Goal: Task Accomplishment & Management: Use online tool/utility

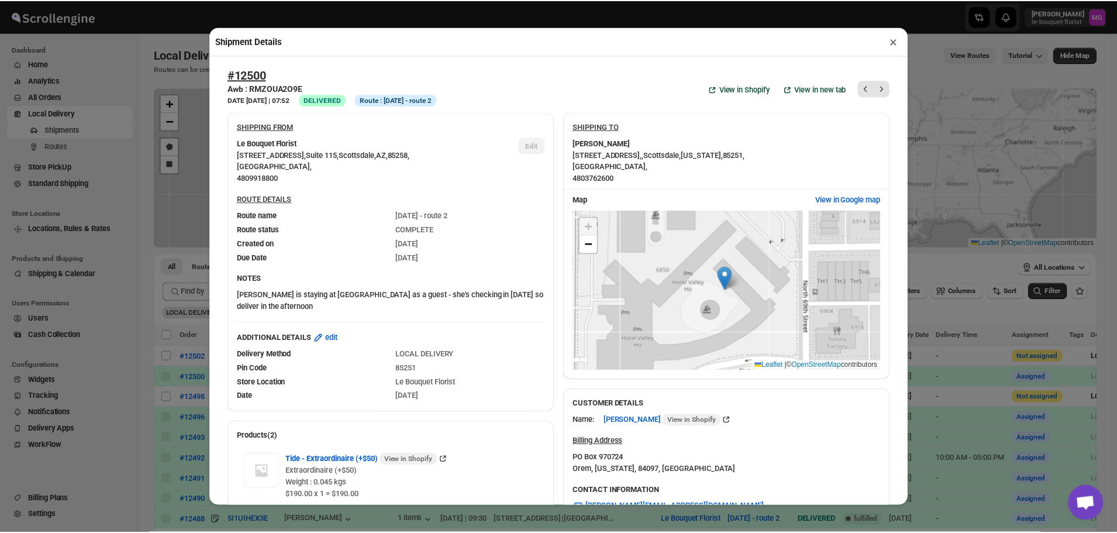
scroll to position [493, 0]
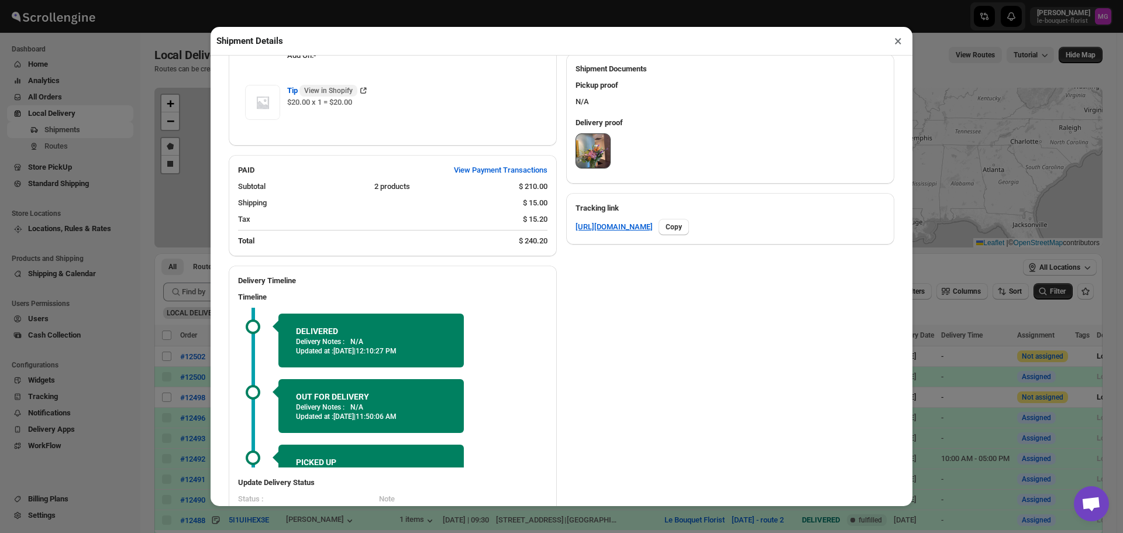
click at [901, 41] on button "×" at bounding box center [898, 41] width 17 height 16
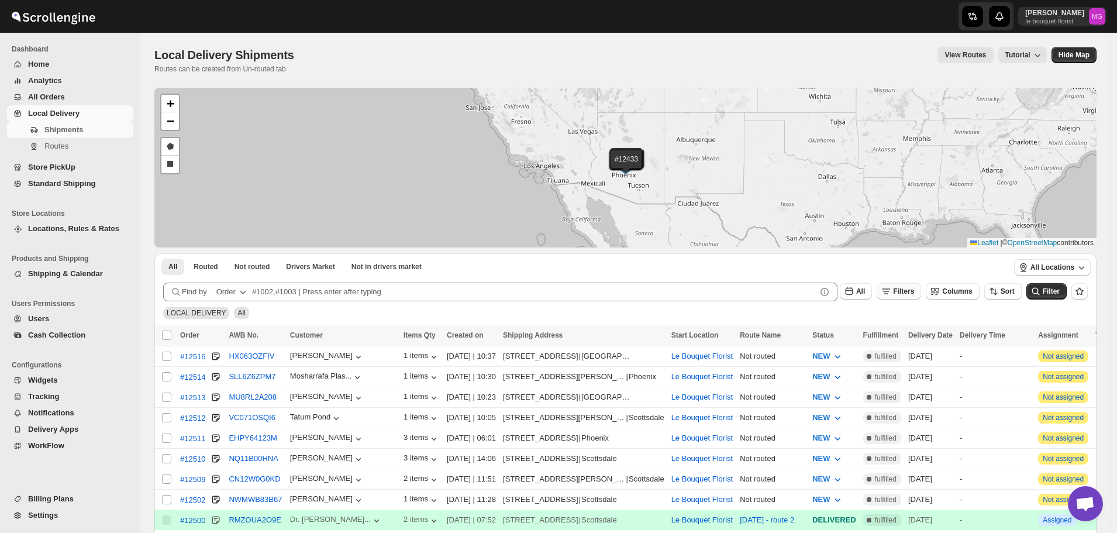
click at [907, 296] on button "Filters" at bounding box center [899, 291] width 44 height 16
click at [900, 337] on span "Add Filter" at bounding box center [915, 337] width 33 height 9
click at [873, 335] on button "Select" at bounding box center [846, 338] width 88 height 16
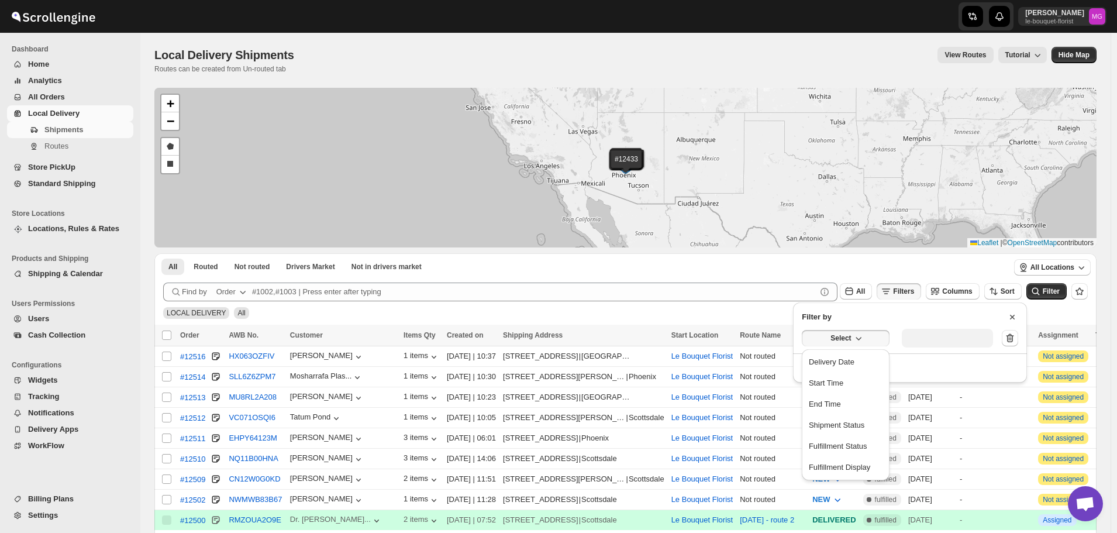
click at [847, 359] on div "Delivery Date" at bounding box center [832, 362] width 46 height 12
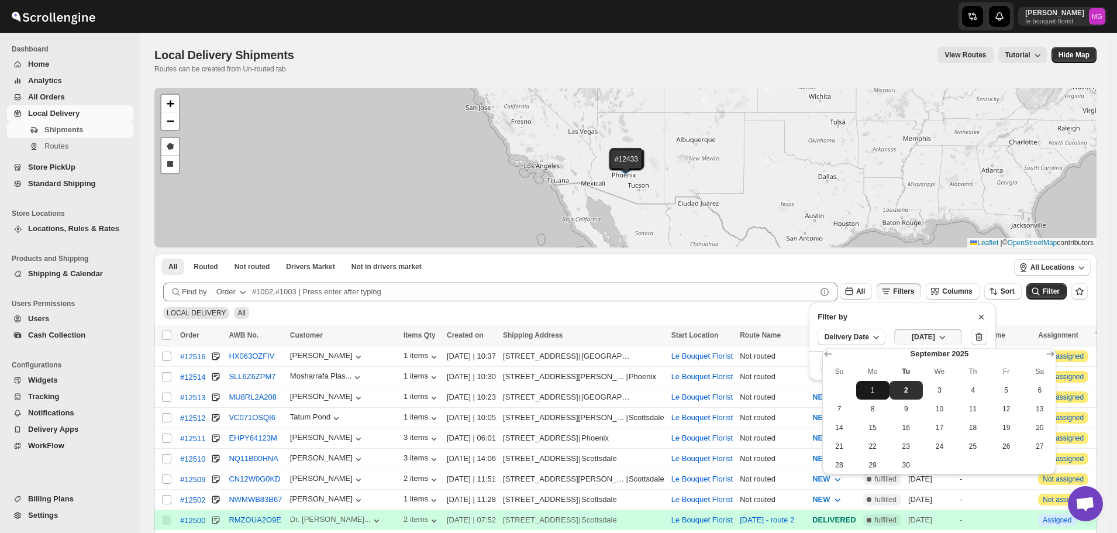
click at [866, 385] on span "1" at bounding box center [873, 389] width 24 height 9
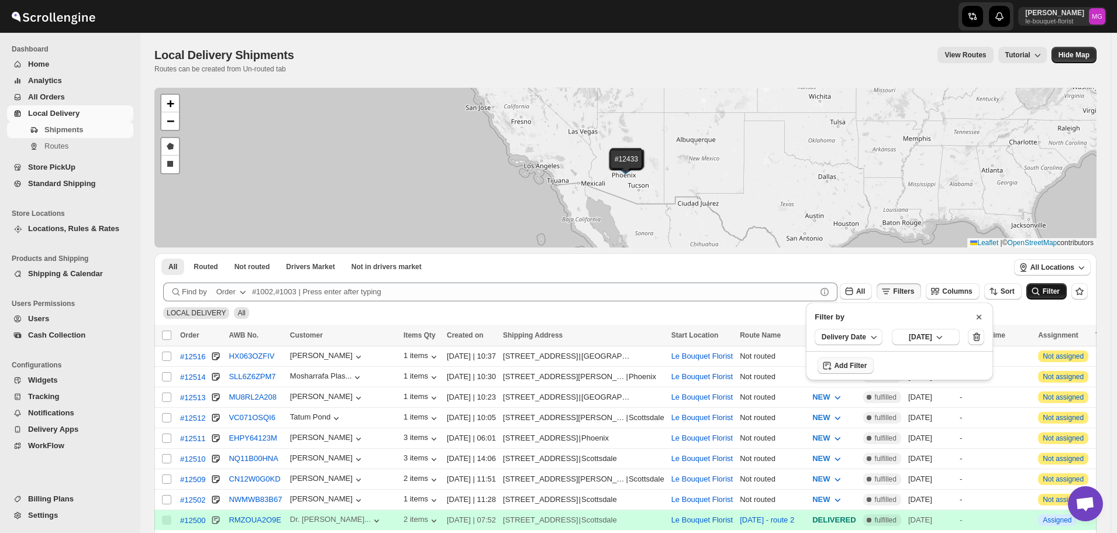
click at [1036, 294] on button "Filter" at bounding box center [1047, 291] width 40 height 16
click at [910, 284] on button "Filters" at bounding box center [899, 291] width 44 height 16
click at [907, 340] on span "Add Filter" at bounding box center [915, 337] width 33 height 9
click at [864, 341] on button "Select" at bounding box center [846, 338] width 88 height 16
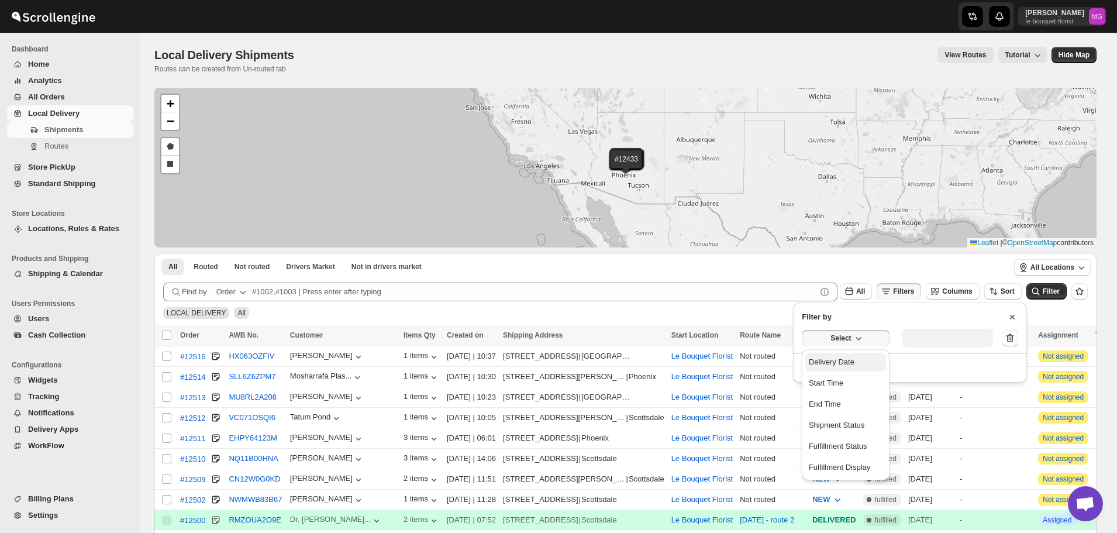
click at [843, 364] on div "Delivery Date" at bounding box center [832, 362] width 46 height 12
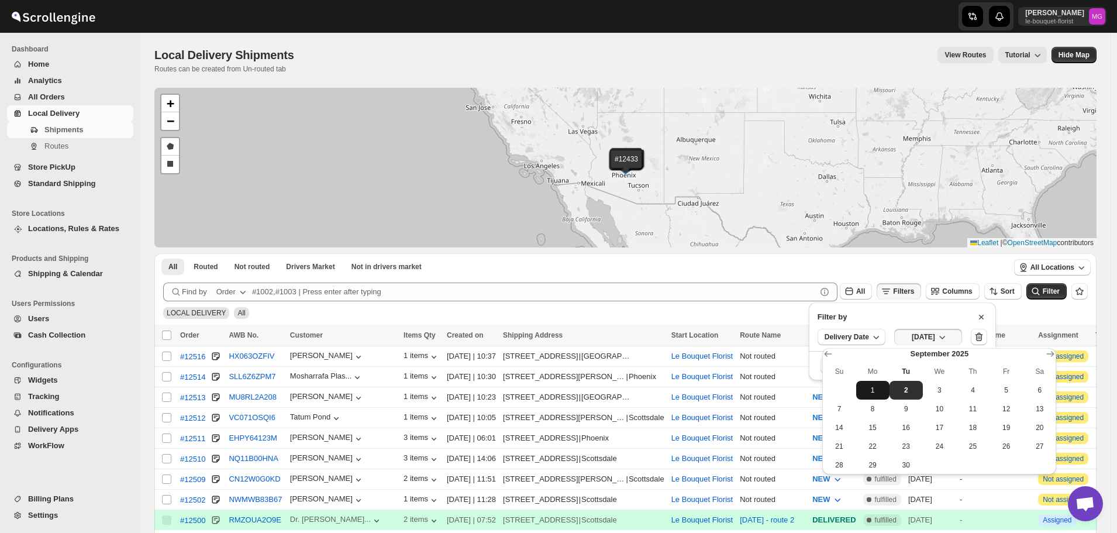
click at [865, 395] on button "1" at bounding box center [872, 390] width 33 height 19
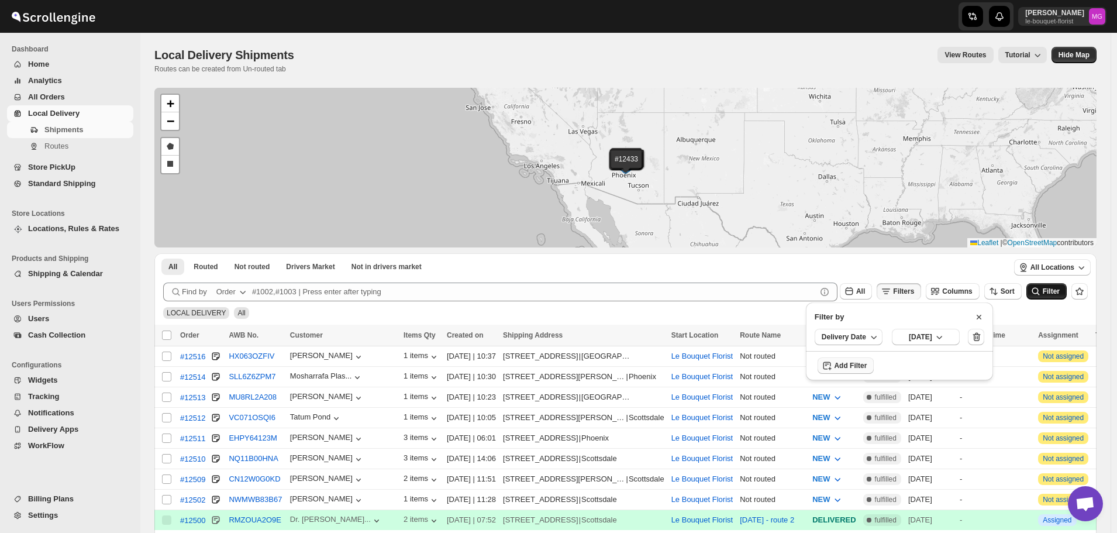
click at [1059, 298] on button "Filter" at bounding box center [1047, 291] width 40 height 16
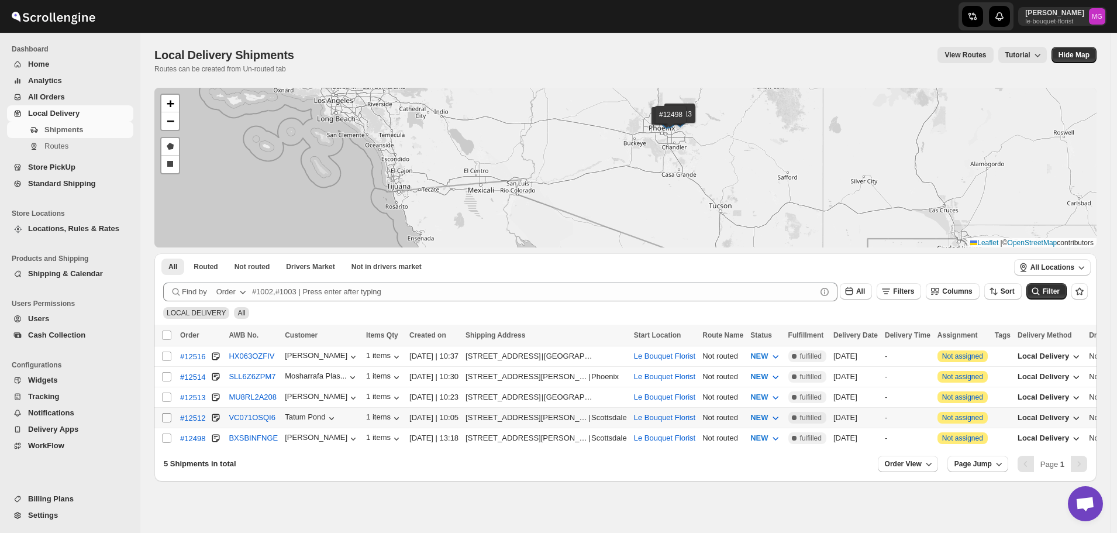
click at [166, 413] on input "Select shipment" at bounding box center [166, 417] width 9 height 9
checkbox input "true"
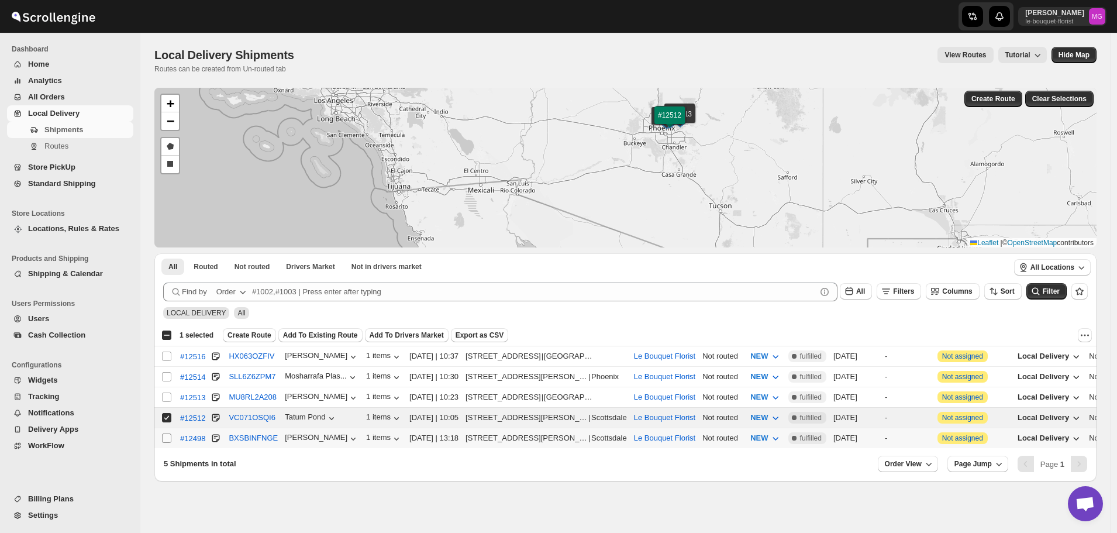
click at [161, 435] on span at bounding box center [166, 438] width 11 height 11
click at [162, 435] on input "Select shipment" at bounding box center [166, 437] width 9 height 9
click at [166, 433] on span at bounding box center [166, 438] width 11 height 11
click at [166, 433] on input "Select shipment" at bounding box center [166, 437] width 9 height 9
checkbox input "false"
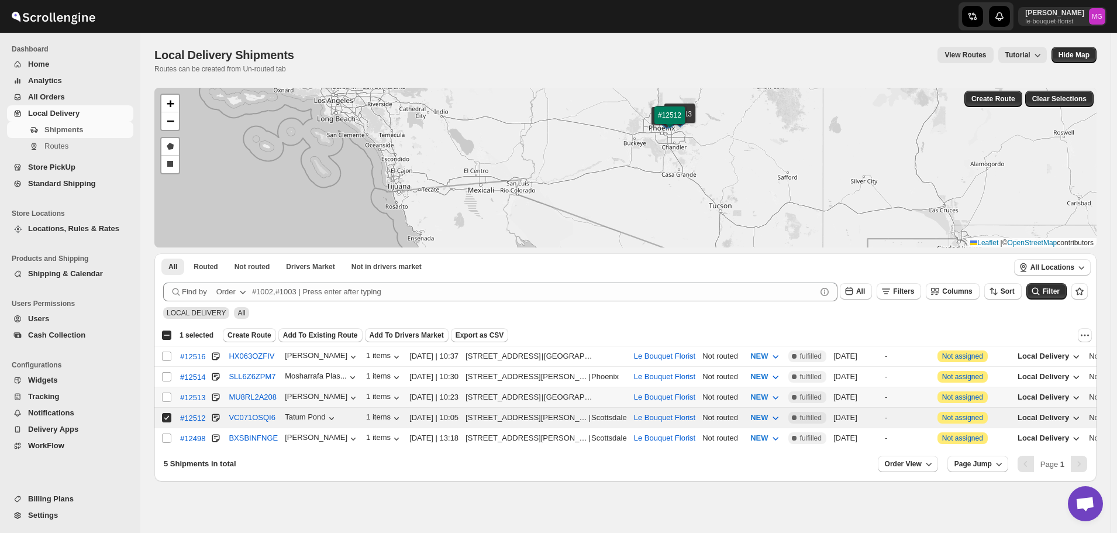
drag, startPoint x: 165, startPoint y: 391, endPoint x: 171, endPoint y: 406, distance: 15.7
click at [165, 392] on input "Select shipment" at bounding box center [166, 396] width 9 height 9
checkbox input "true"
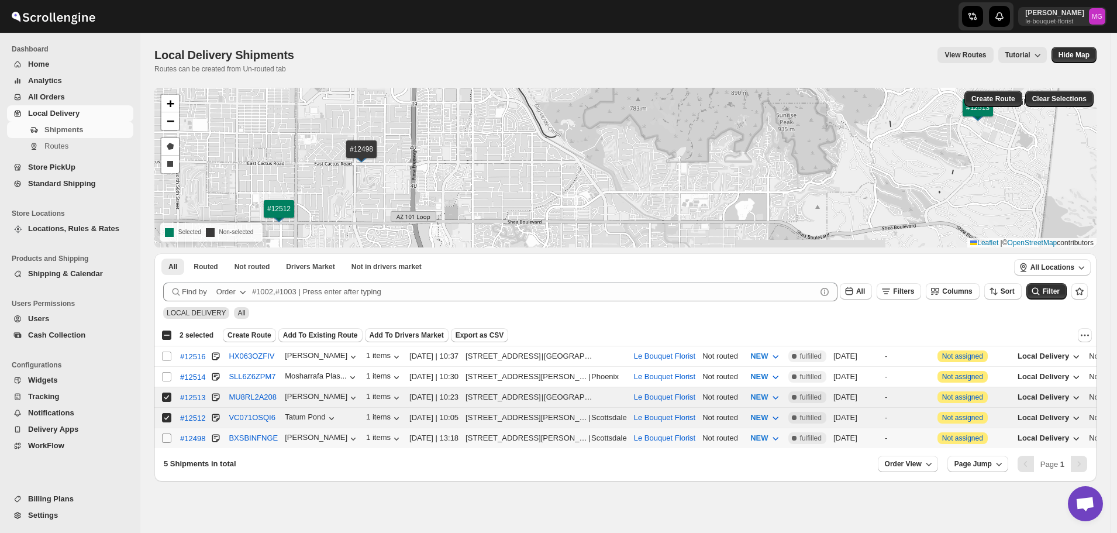
click at [168, 433] on input "Select shipment" at bounding box center [166, 437] width 9 height 9
checkbox input "true"
click at [169, 352] on input "Select shipment" at bounding box center [166, 356] width 9 height 9
checkbox input "true"
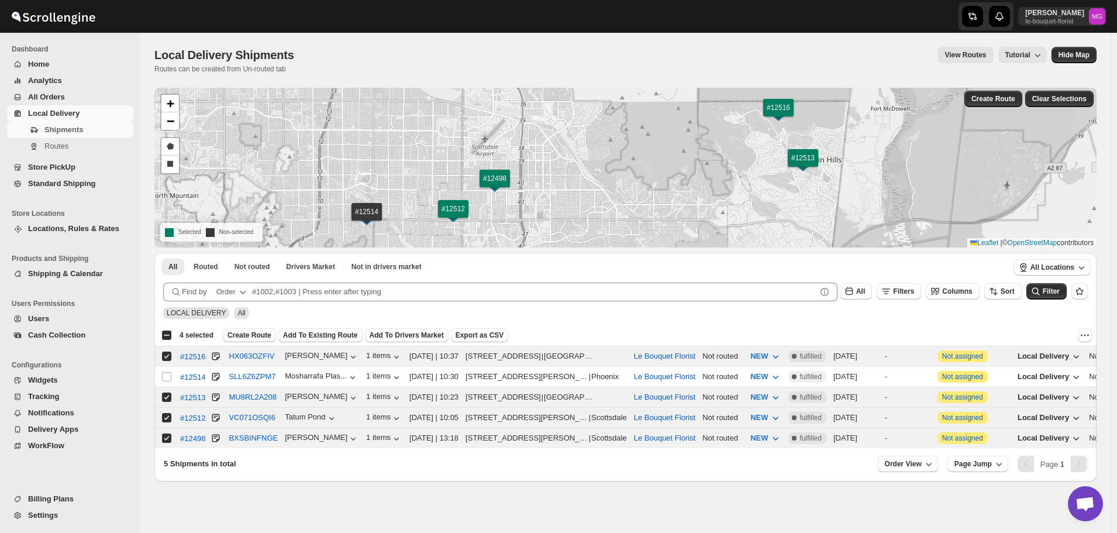
click at [256, 331] on span "Create Route" at bounding box center [250, 334] width 44 height 9
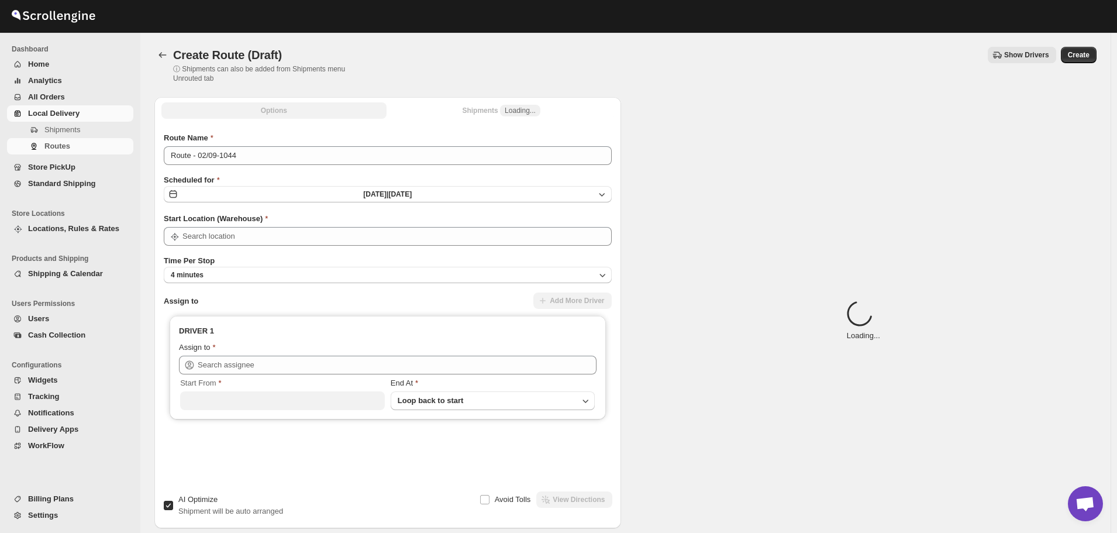
type input "Le Bouquet Florist"
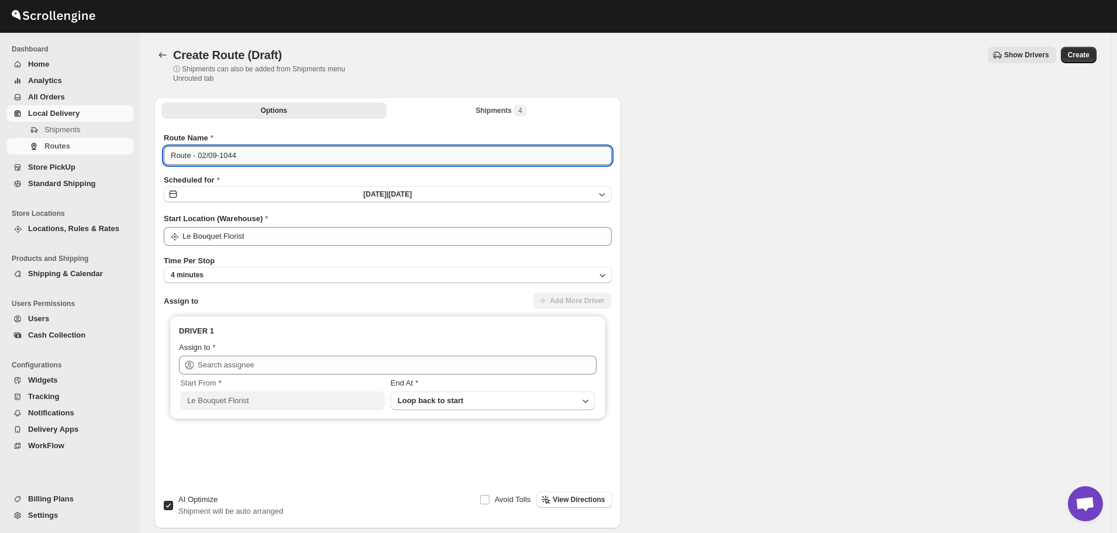
click at [290, 157] on input "Route - 02/09-1044" at bounding box center [388, 155] width 448 height 19
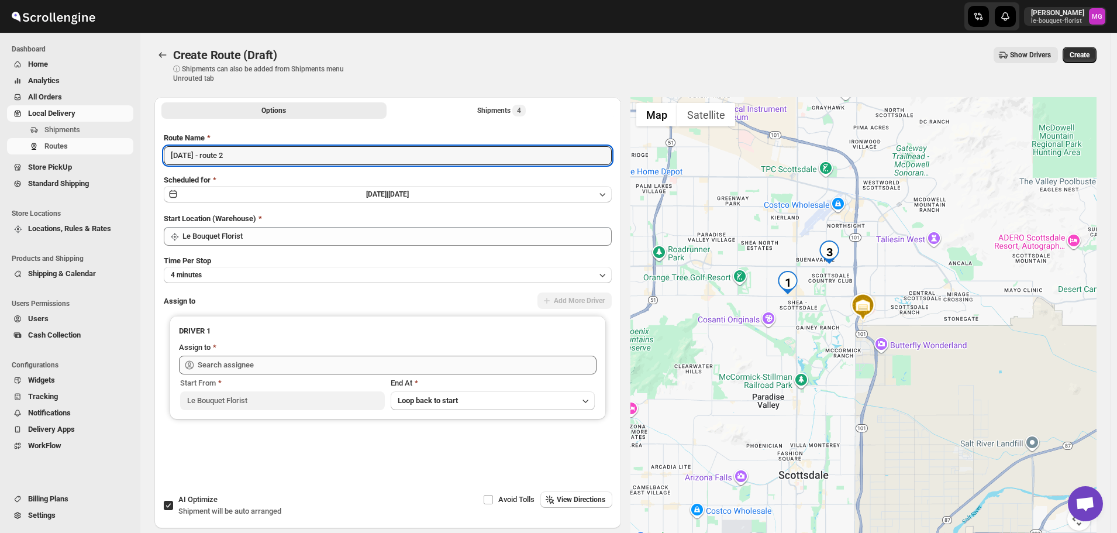
type input "[DATE] - route 2"
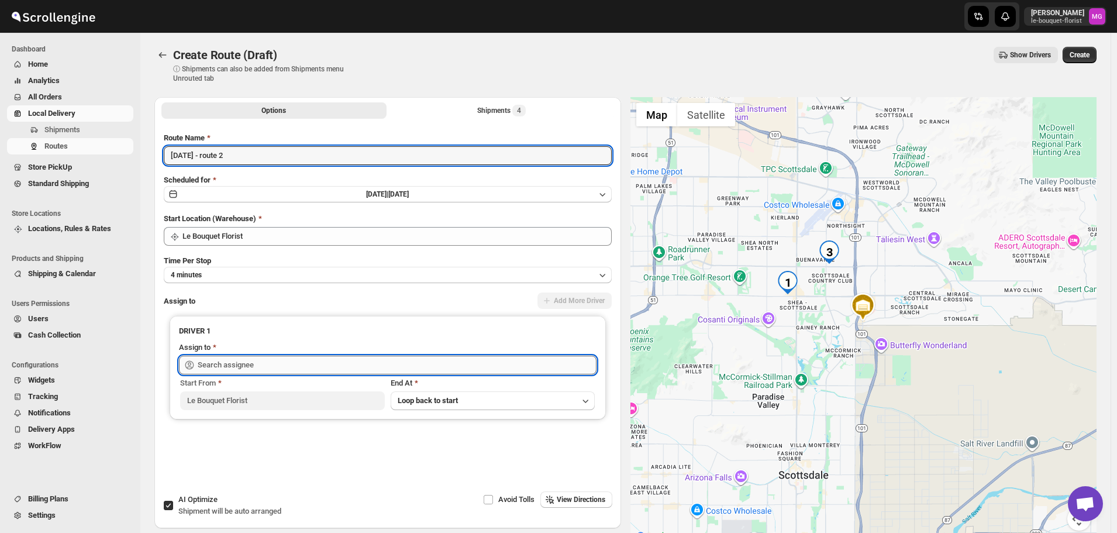
click at [278, 368] on input "text" at bounding box center [397, 365] width 399 height 19
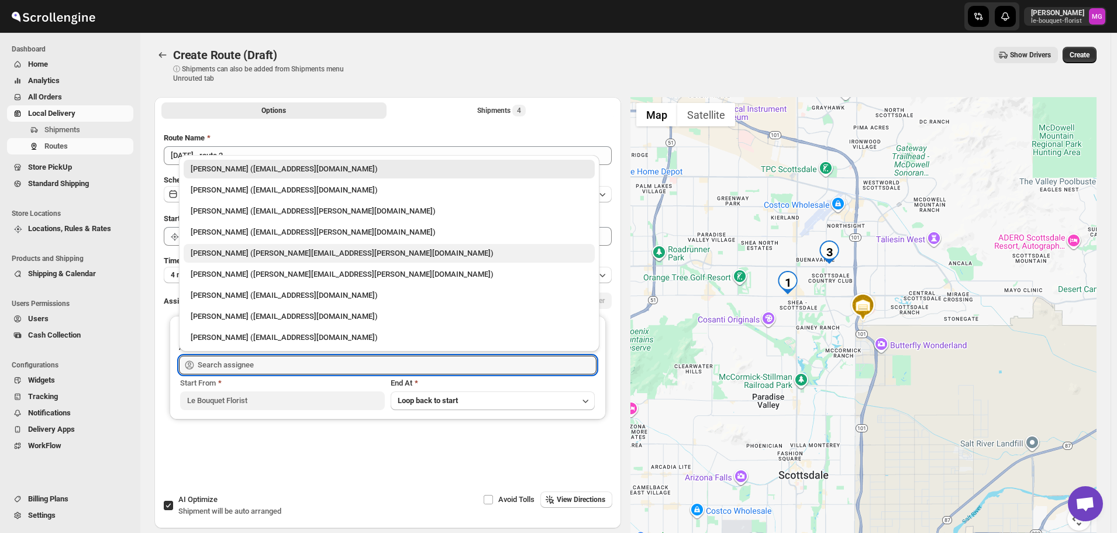
click at [217, 247] on div "Gene Rayborn (gene.rayborn@gmail.com)" at bounding box center [389, 253] width 411 height 19
type input "Gene Rayborn (gene.rayborn@gmail.com)"
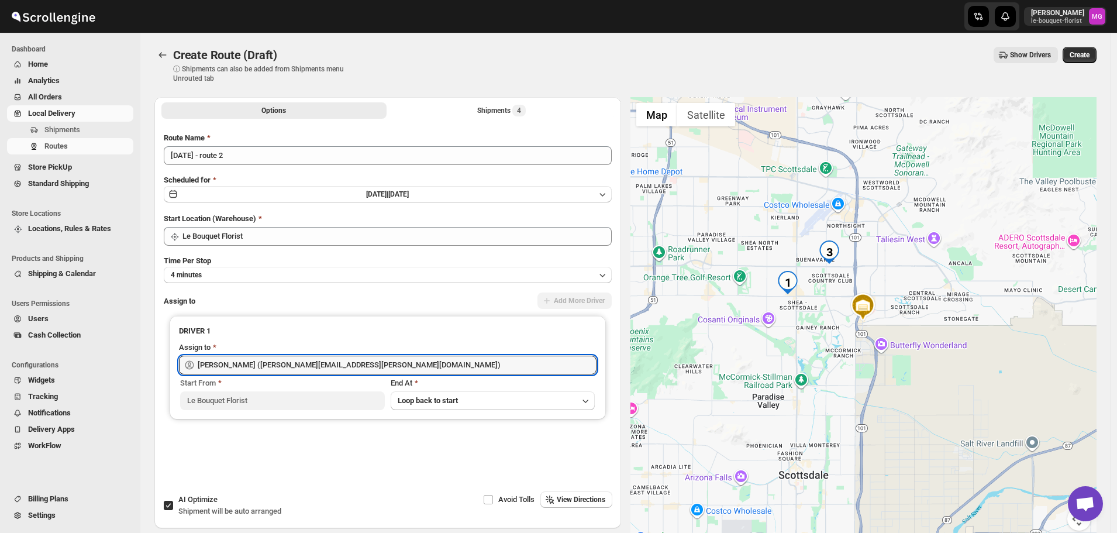
click at [188, 510] on span "Shipment will be auto arranged" at bounding box center [229, 511] width 103 height 9
click at [173, 510] on input "AI Optimize Shipment will be auto arranged" at bounding box center [168, 505] width 9 height 9
checkbox input "false"
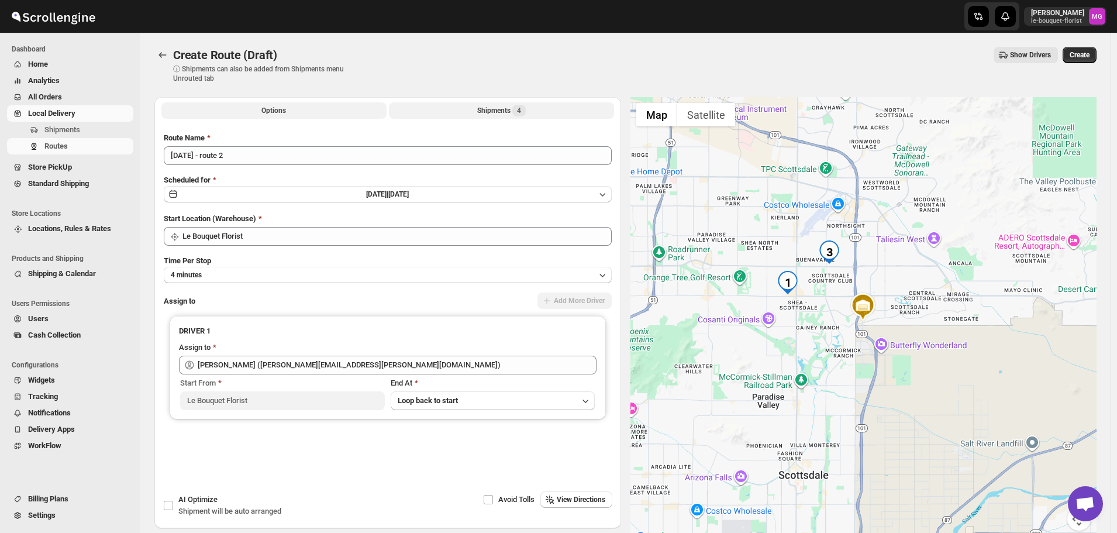
click at [473, 115] on button "Shipments 4" at bounding box center [501, 110] width 225 height 16
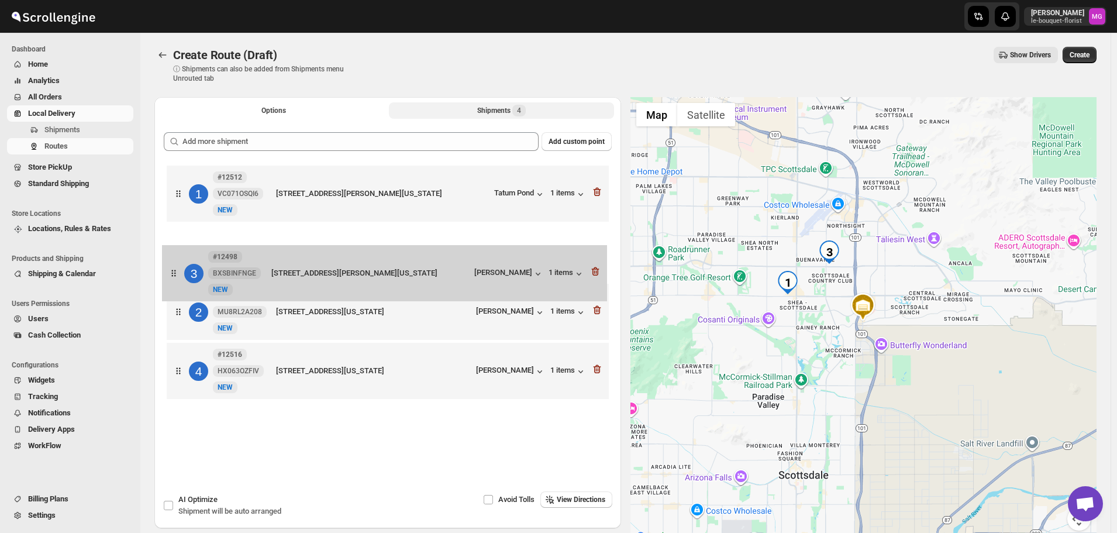
drag, startPoint x: 278, startPoint y: 329, endPoint x: 273, endPoint y: 284, distance: 44.7
click at [273, 284] on div "1 #12512 VC071OSQI6 New NEW 6990 E Shea Blvd, Unit 125, Scottsdale, Arizona, 85…" at bounding box center [388, 284] width 448 height 242
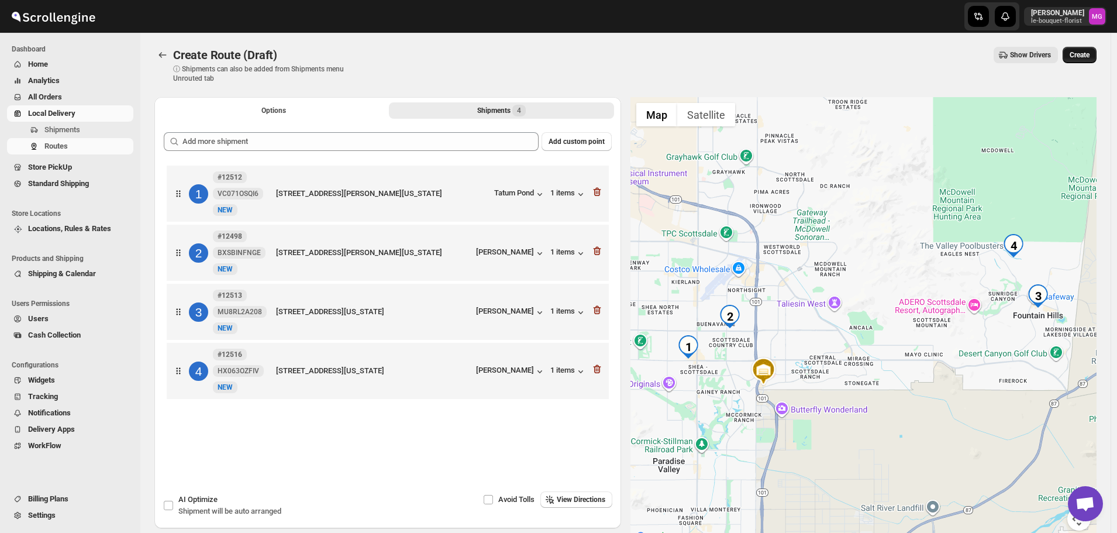
click at [1077, 50] on button "Create" at bounding box center [1080, 55] width 34 height 16
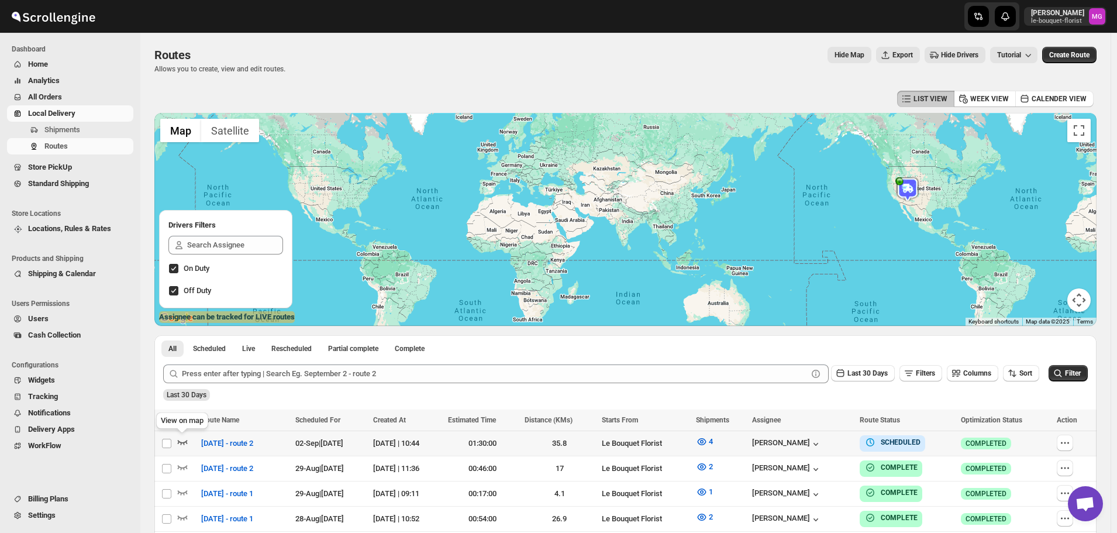
click at [184, 440] on icon "button" at bounding box center [183, 442] width 12 height 12
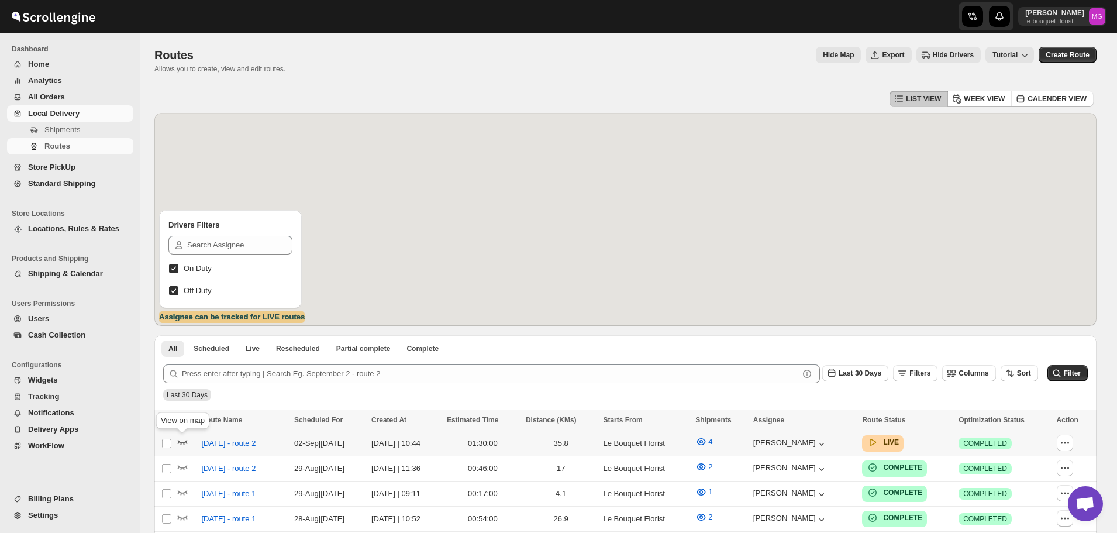
click at [184, 440] on icon "button" at bounding box center [183, 442] width 12 height 12
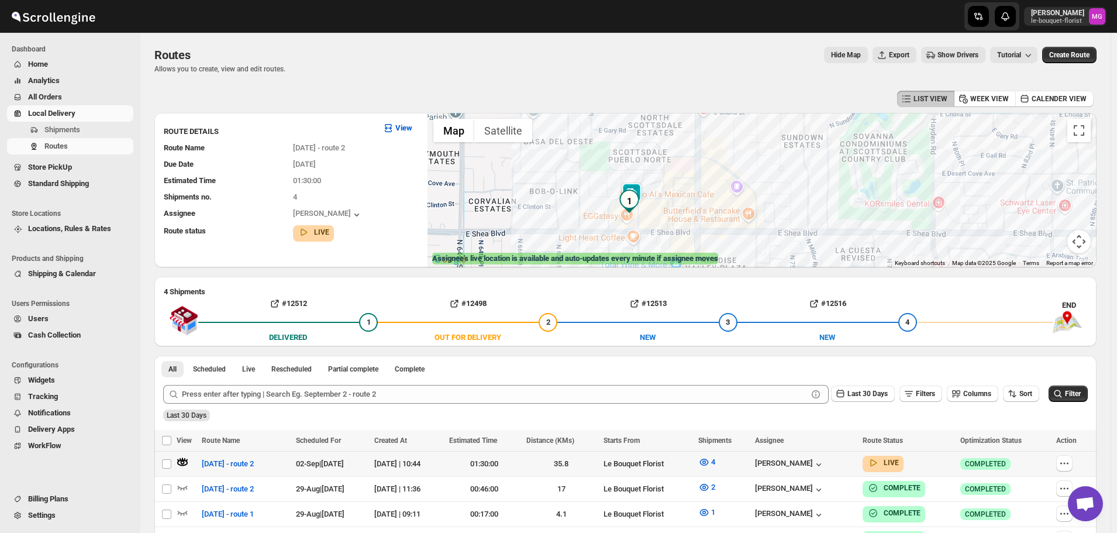
click at [639, 186] on img at bounding box center [631, 193] width 23 height 23
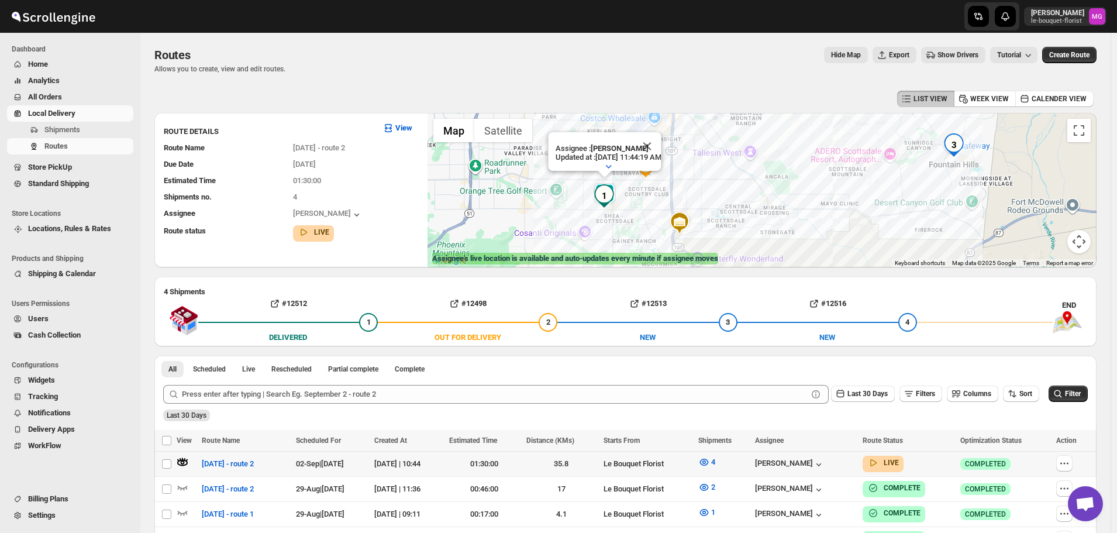
drag, startPoint x: 1042, startPoint y: 240, endPoint x: 759, endPoint y: 239, distance: 282.5
click at [759, 239] on div "Assignee : Gene Rayborn Updated at : 9/2/2025, 11:44:19 AM Duty mode Enabled Ba…" at bounding box center [762, 190] width 669 height 154
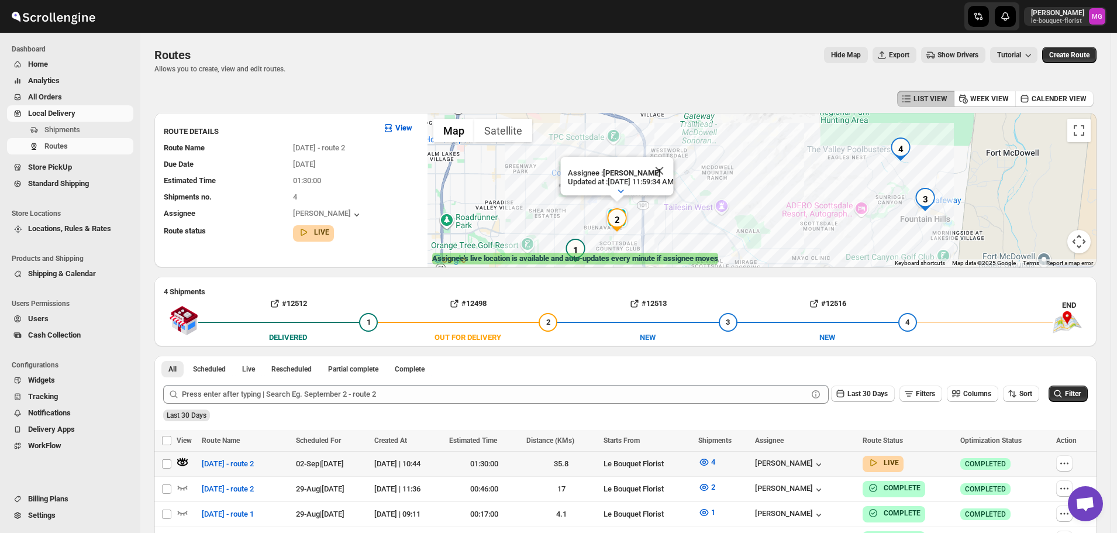
click at [68, 96] on span "All Orders" at bounding box center [79, 97] width 103 height 12
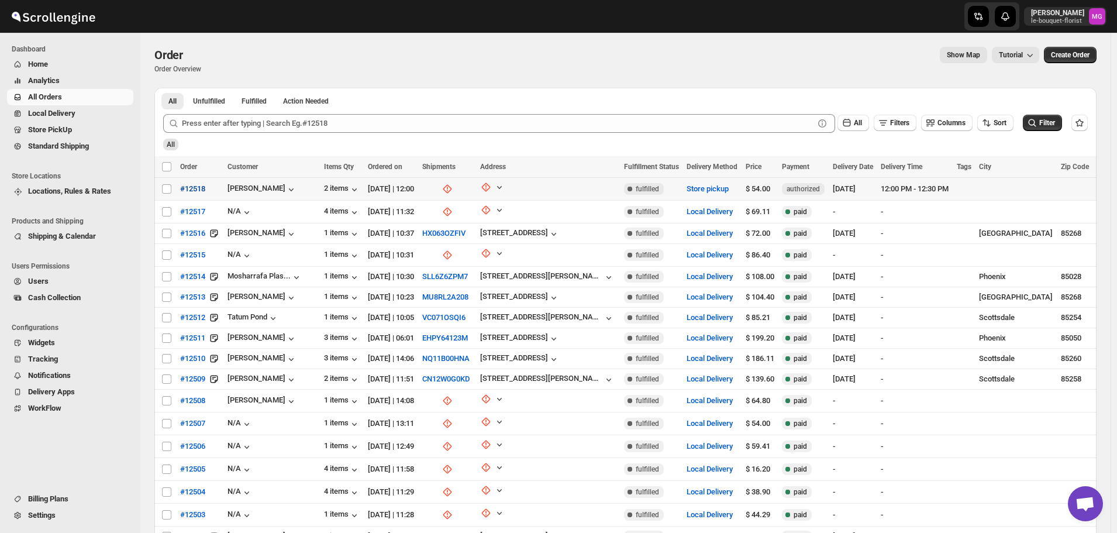
click at [203, 191] on span "#12518" at bounding box center [192, 189] width 25 height 12
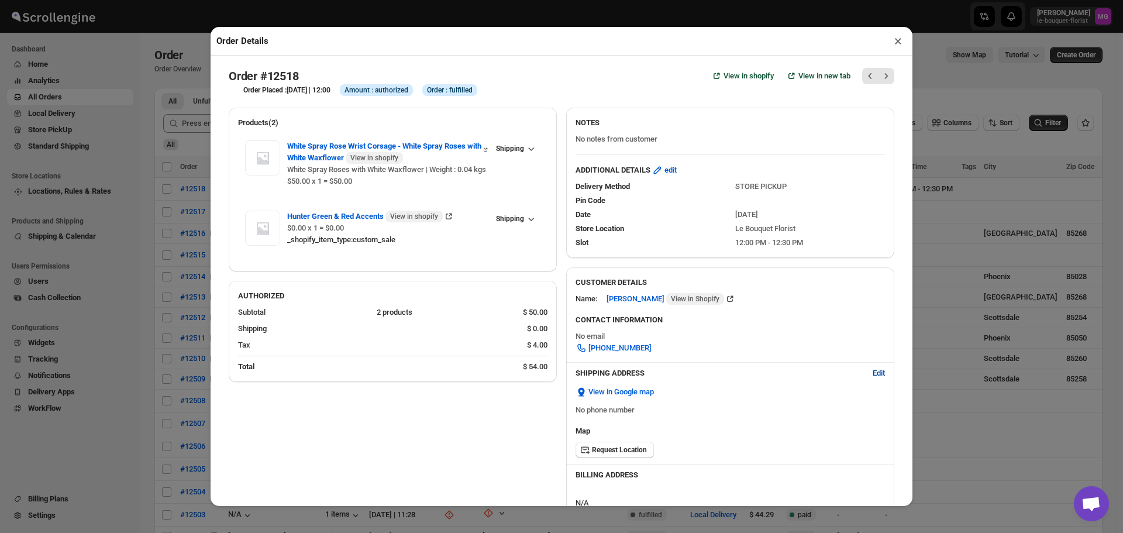
click at [873, 376] on span "Edit" at bounding box center [879, 373] width 12 height 12
select select "US"
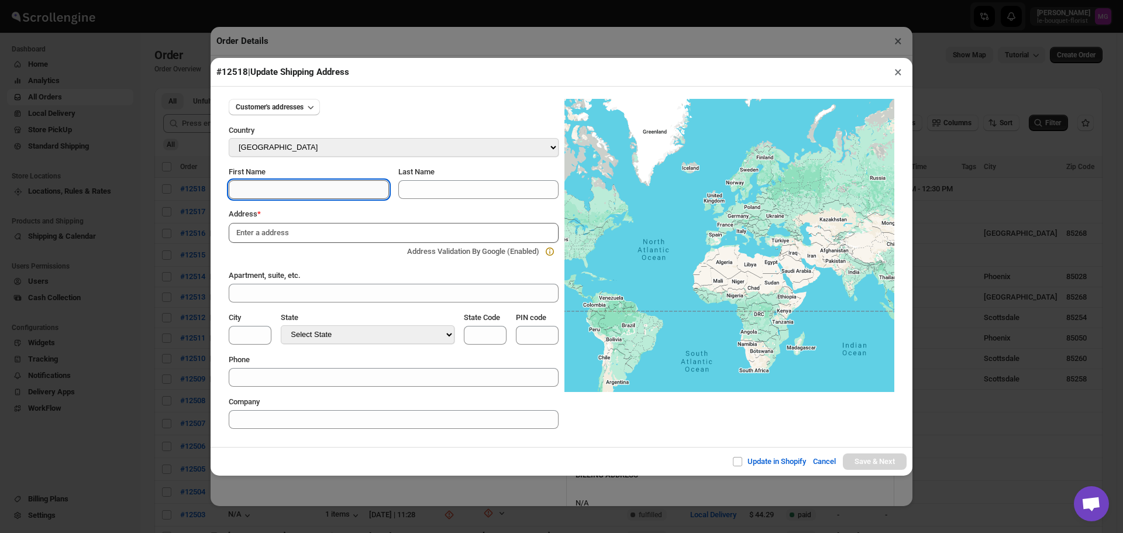
click at [260, 192] on input "First Name" at bounding box center [309, 189] width 160 height 19
type input "Ryan"
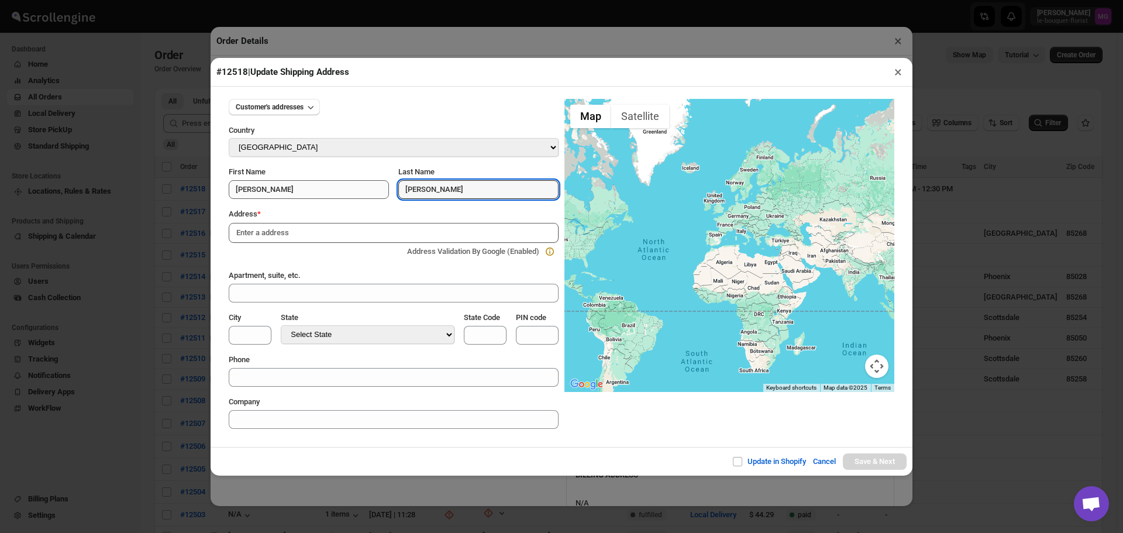
type input "Matthews"
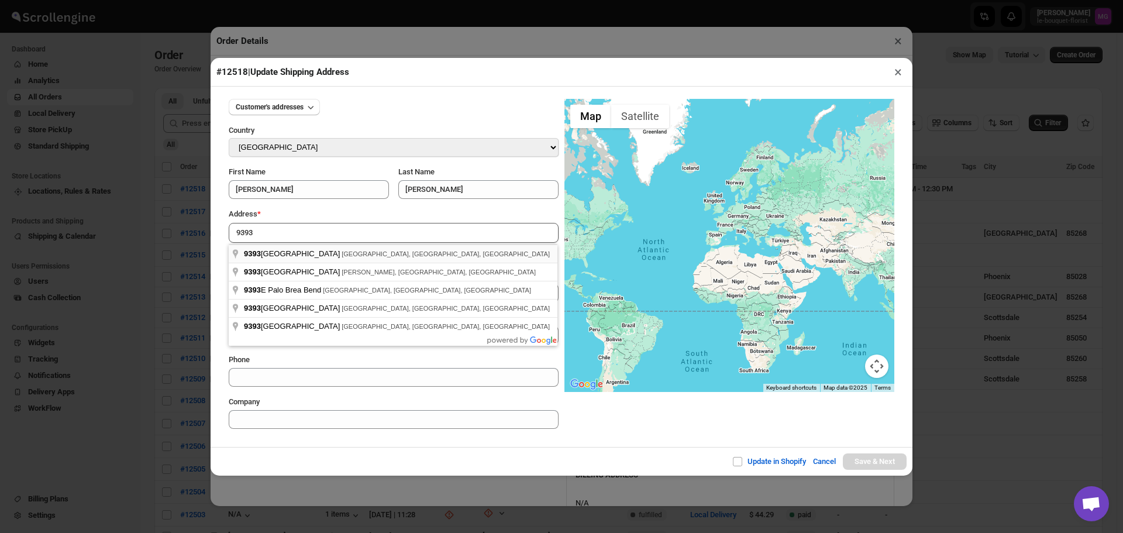
type input "9393 North 90th Street, Scottsdale, AZ, USA"
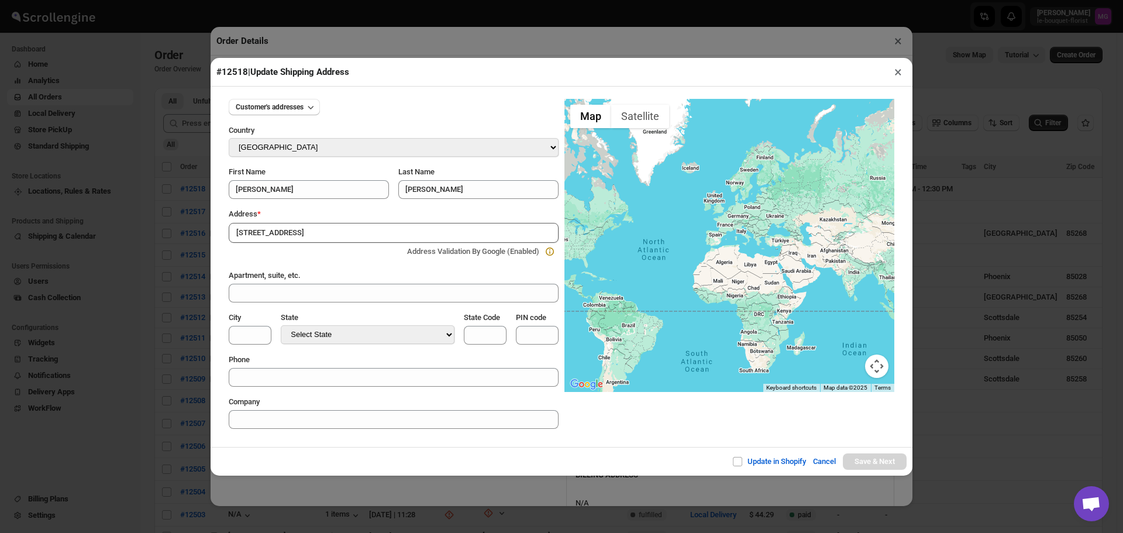
type input "Maricopa County"
select select "Arizona"
type input "AZ"
type input "85258"
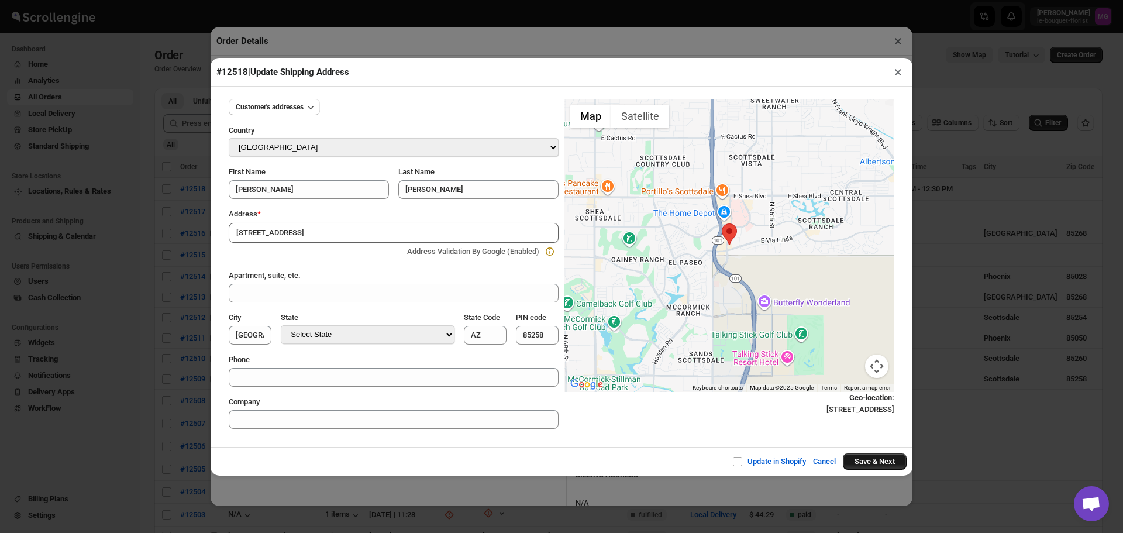
click at [866, 456] on button "Save & Next" at bounding box center [875, 461] width 64 height 16
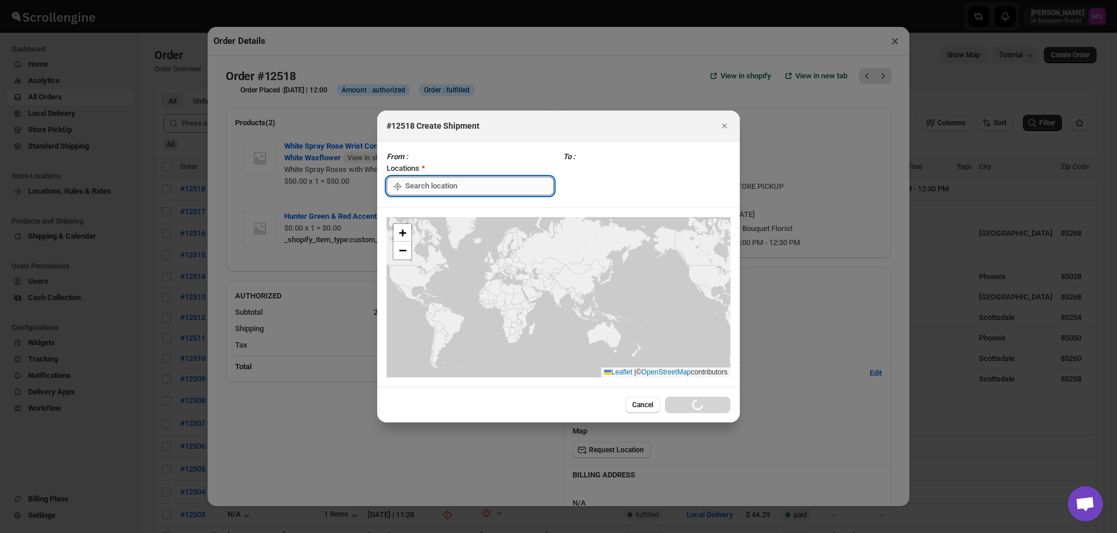
click at [415, 189] on input ":rqi:" at bounding box center [479, 186] width 149 height 19
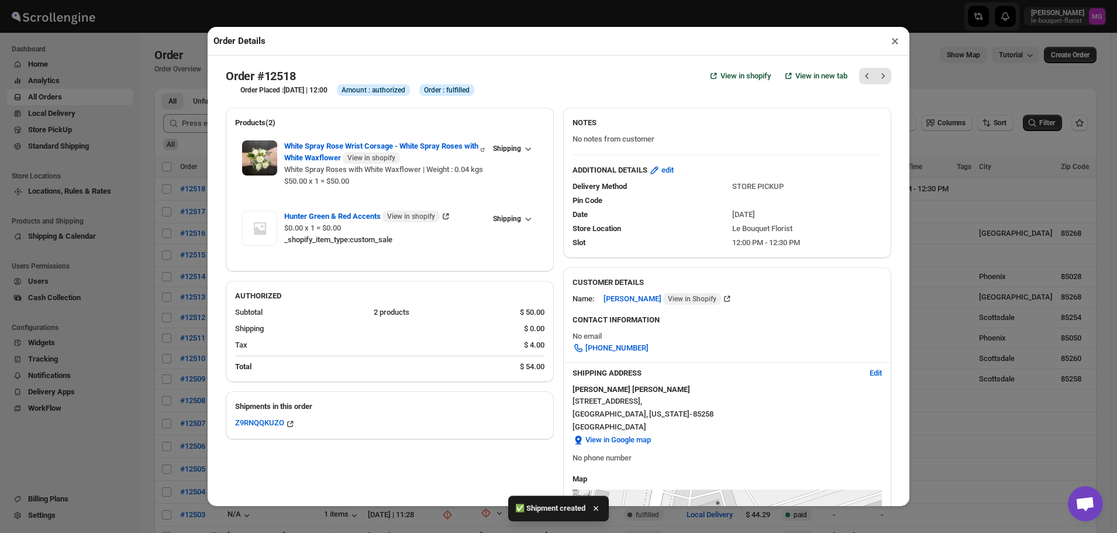
click at [898, 42] on button "×" at bounding box center [895, 41] width 17 height 16
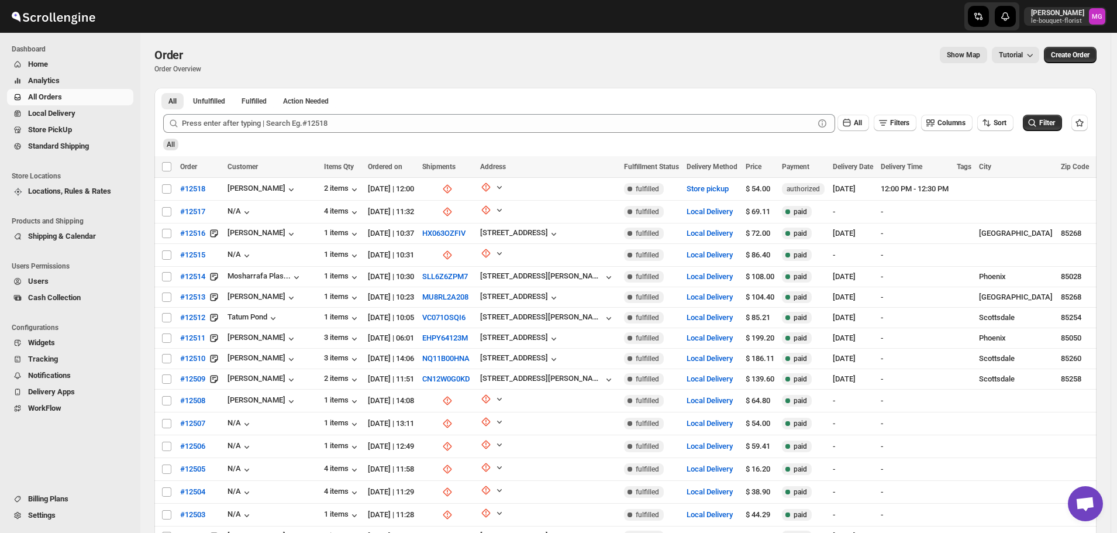
click at [78, 129] on span "Store PickUp" at bounding box center [79, 130] width 103 height 12
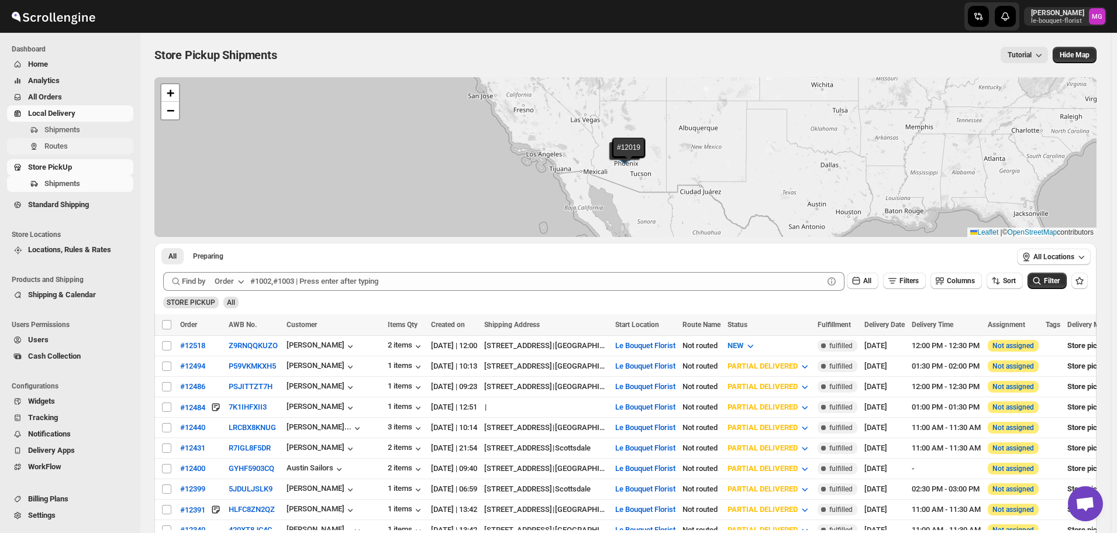
click at [61, 139] on button "Routes" at bounding box center [70, 146] width 126 height 16
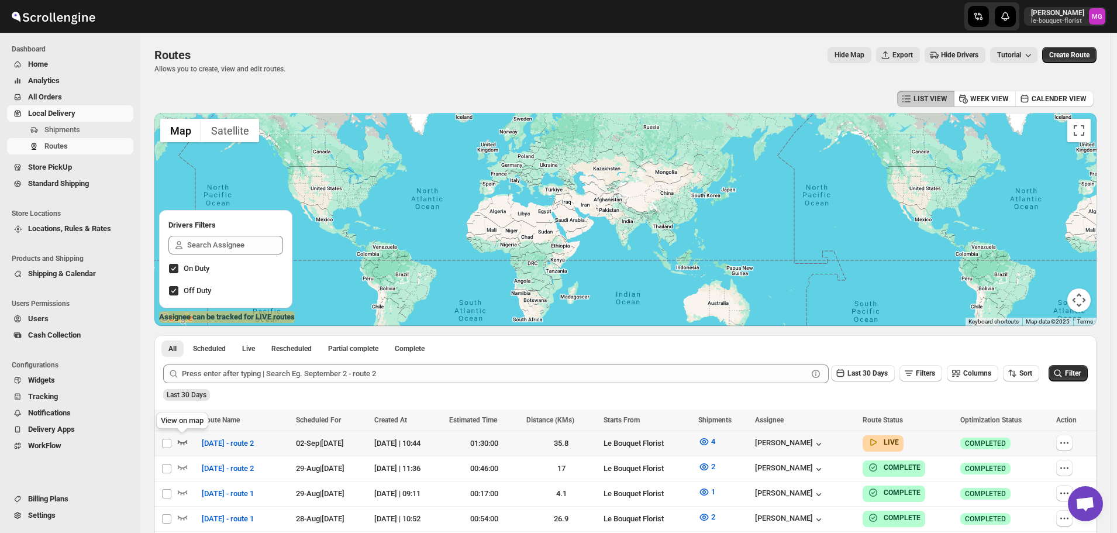
click at [182, 445] on icon "button" at bounding box center [183, 442] width 12 height 12
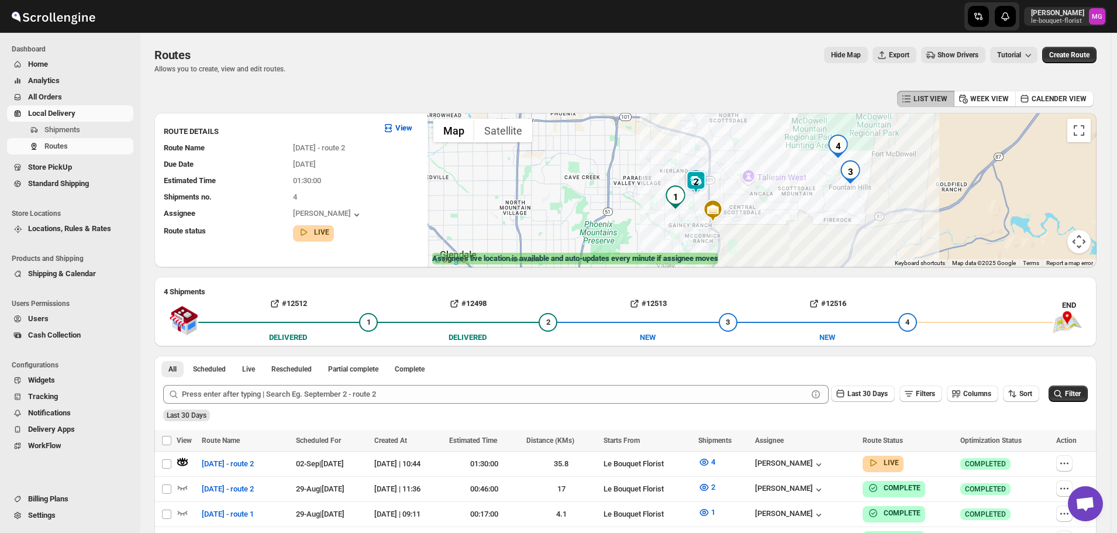
click at [702, 174] on img at bounding box center [695, 181] width 23 height 23
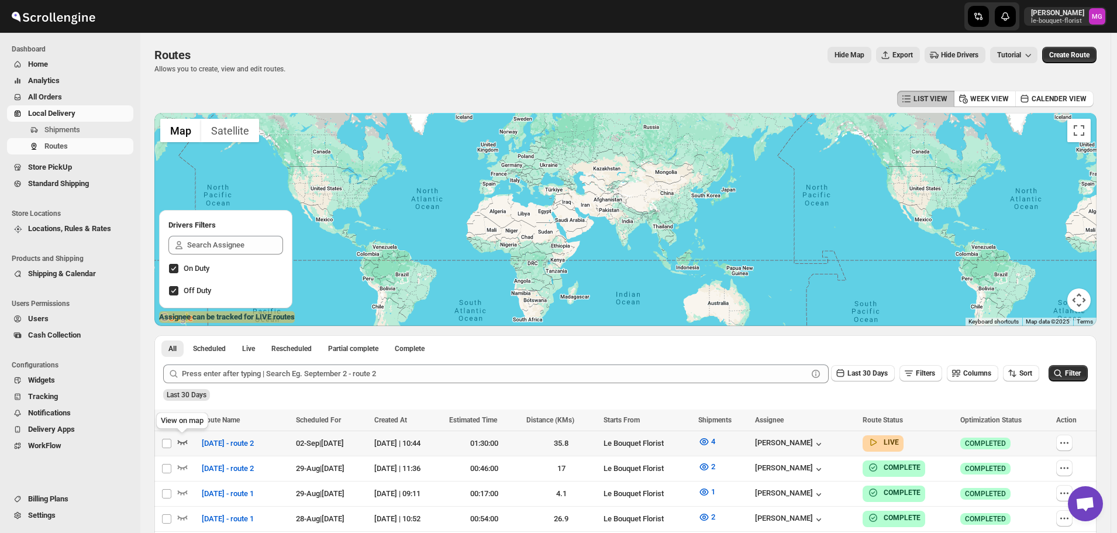
click at [180, 443] on icon "button" at bounding box center [183, 442] width 12 height 12
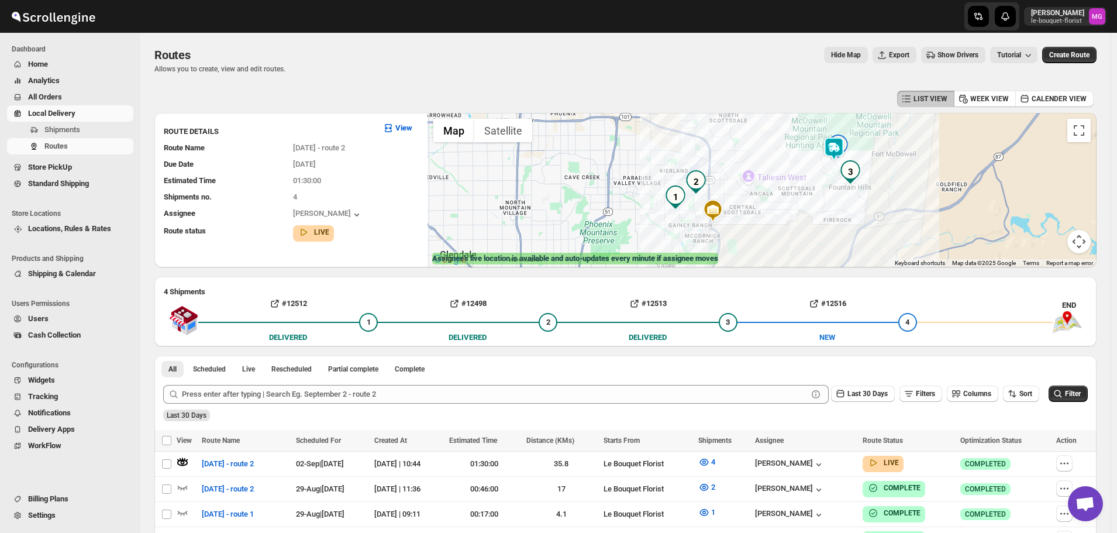
click at [837, 148] on img at bounding box center [833, 148] width 23 height 23
